Goal: Information Seeking & Learning: Learn about a topic

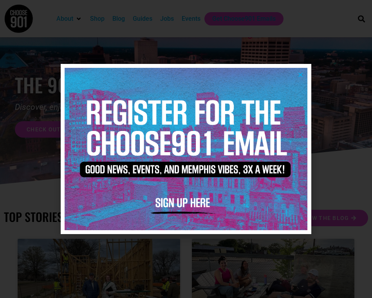
click at [168, 18] on div at bounding box center [186, 149] width 372 height 298
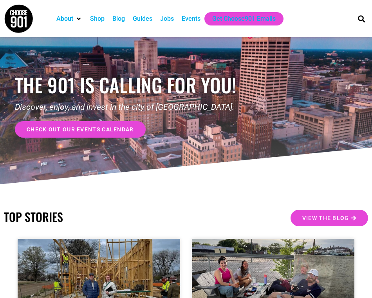
click at [169, 20] on div "Jobs" at bounding box center [167, 18] width 14 height 9
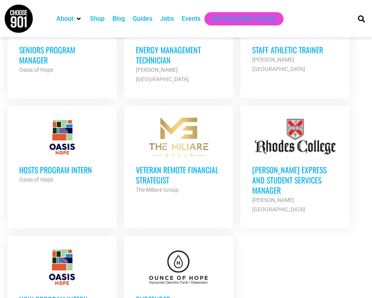
scroll to position [990, 0]
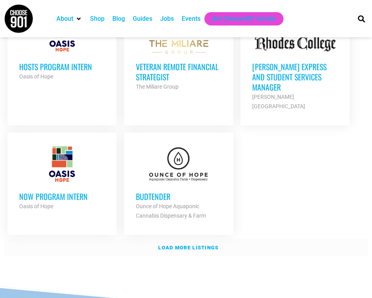
click at [191, 245] on strong "Load more listings" at bounding box center [188, 248] width 60 height 6
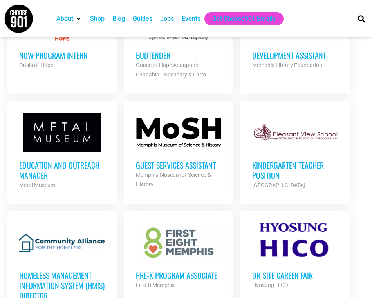
scroll to position [1022, 0]
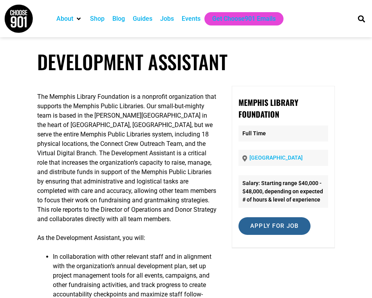
click at [284, 235] on input "Apply for job" at bounding box center [275, 226] width 72 height 18
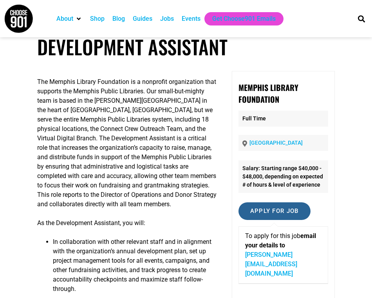
scroll to position [112, 0]
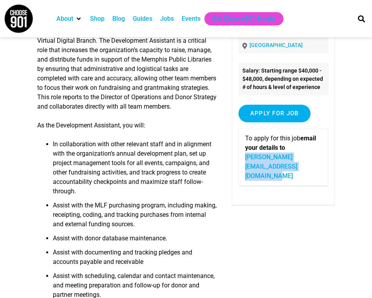
drag, startPoint x: 259, startPoint y: 183, endPoint x: 346, endPoint y: 182, distance: 87.4
click at [346, 182] on article "Development Assistant The Memphis Library Foundation is a nonprofit organizatio…" at bounding box center [186, 183] width 372 height 490
click at [266, 236] on div "The Memphis Library Foundation is a nonprofit organization that supports the Me…" at bounding box center [186, 199] width 298 height 453
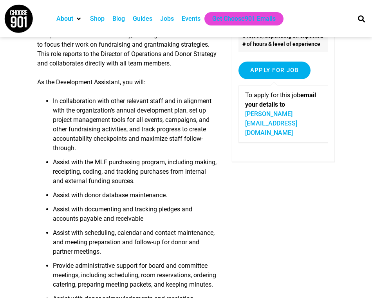
scroll to position [138, 0]
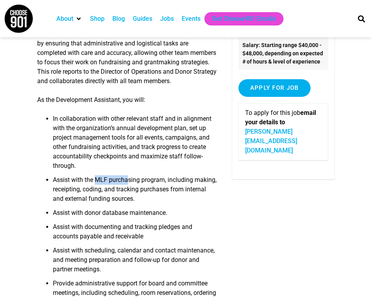
drag, startPoint x: 97, startPoint y: 163, endPoint x: 129, endPoint y: 161, distance: 32.2
click at [129, 175] on li "Assist with the MLF purchasing program, including making, receipting, coding, a…" at bounding box center [135, 191] width 164 height 33
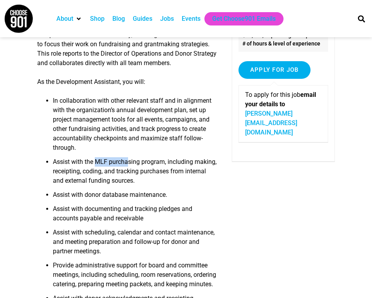
scroll to position [157, 0]
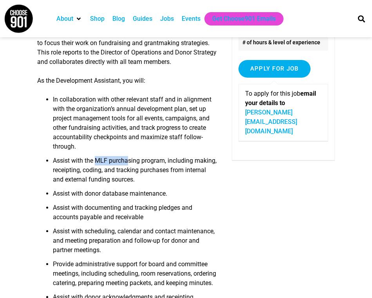
click at [89, 189] on li "Assist with donor database maintenance." at bounding box center [135, 196] width 164 height 14
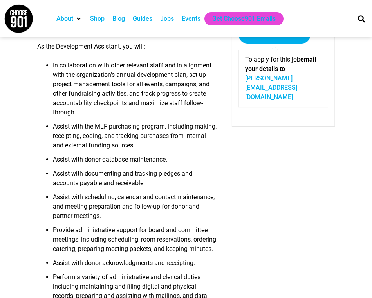
scroll to position [192, 0]
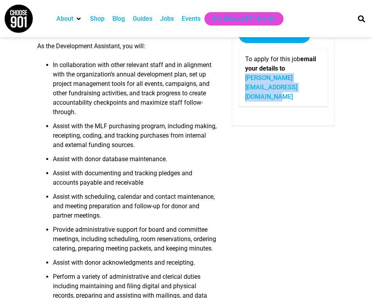
drag, startPoint x: 259, startPoint y: 103, endPoint x: 347, endPoint y: 109, distance: 88.4
click at [347, 109] on article "Development Assistant The Memphis Library Foundation is a nonprofit organizatio…" at bounding box center [186, 104] width 372 height 490
copy link "[PERSON_NAME][EMAIL_ADDRESS][DOMAIN_NAME]"
